Goal: Find specific page/section: Find specific page/section

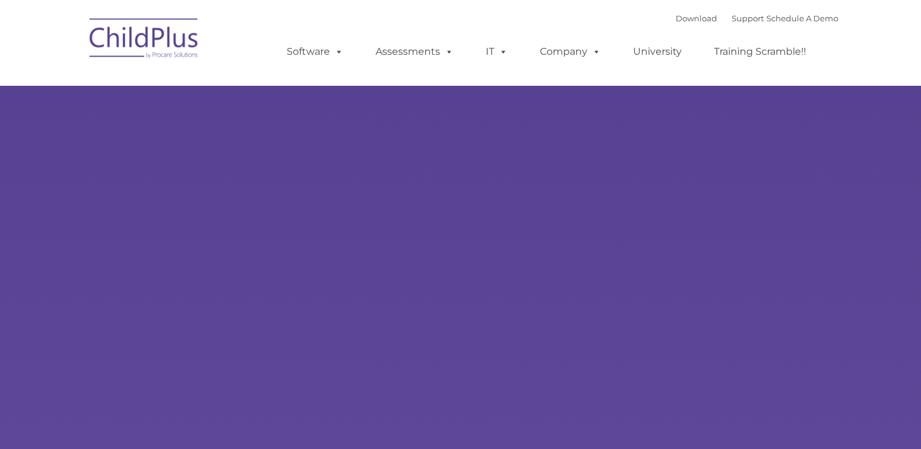
type input ""
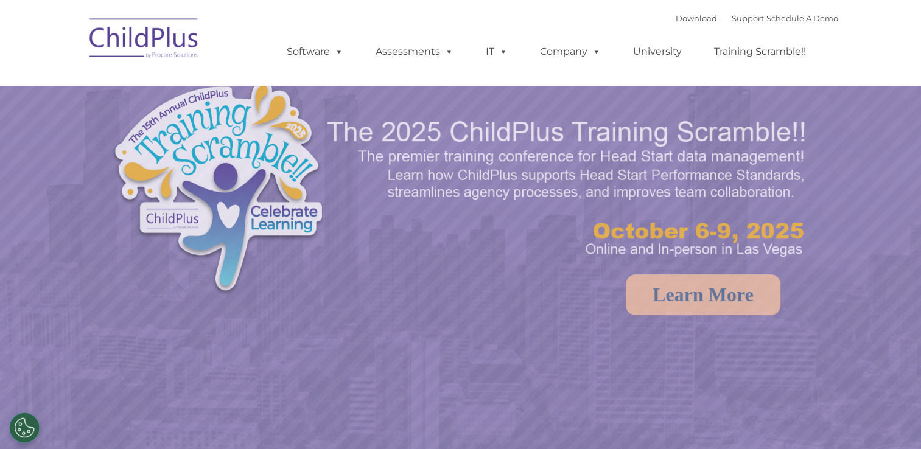
select select "MEDIUM"
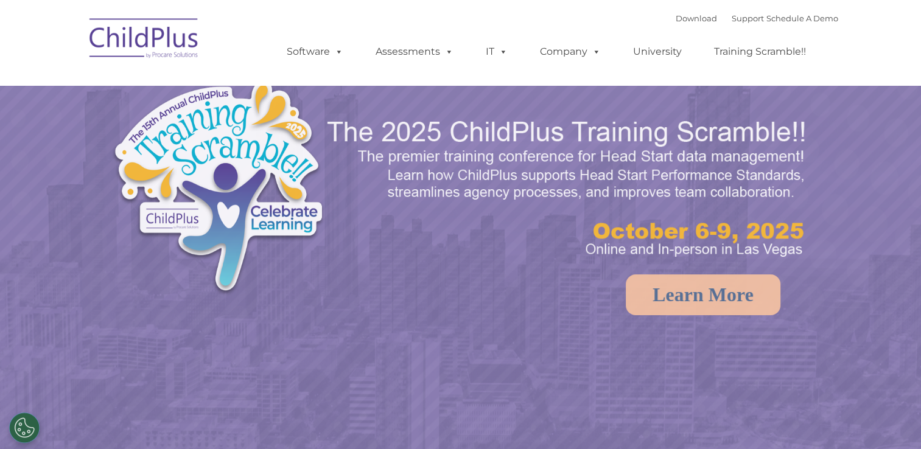
select select "MEDIUM"
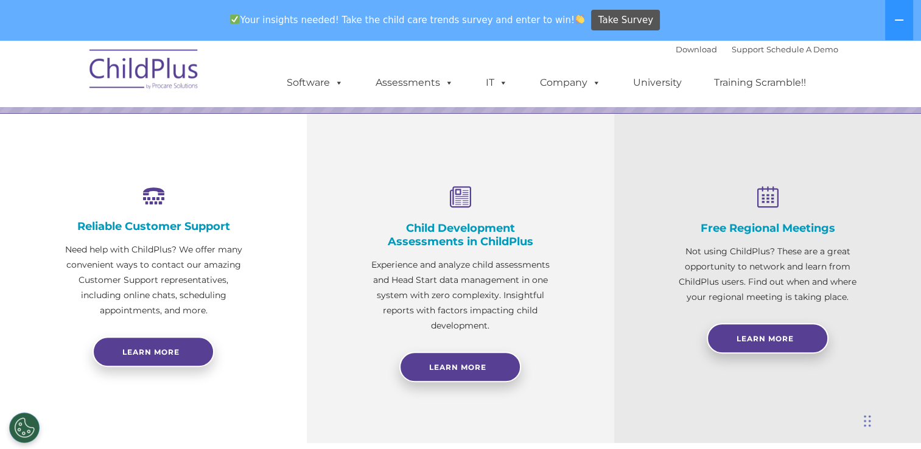
scroll to position [406, 0]
